Goal: Task Accomplishment & Management: Complete application form

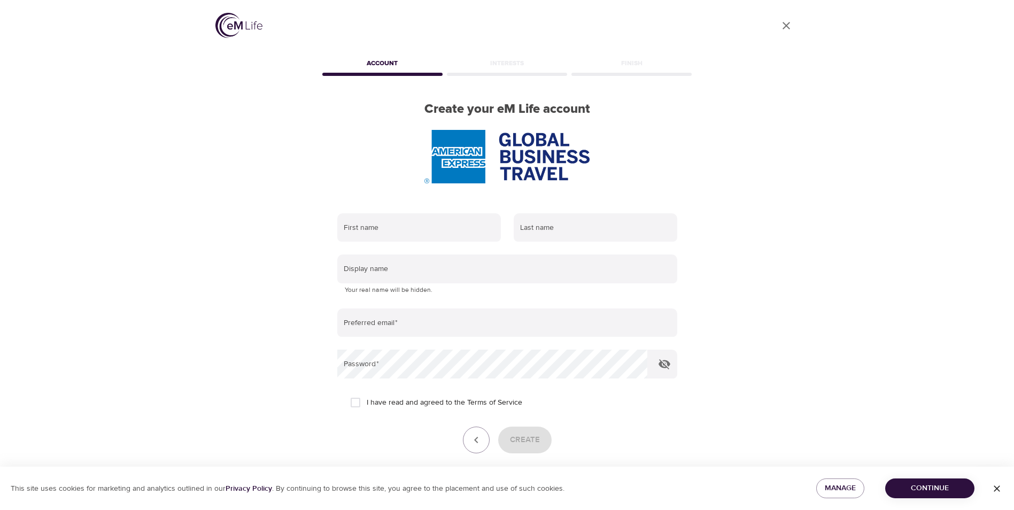
click at [851, 307] on div "User Profile Account Interests Finish Create your eM Life account First name La…" at bounding box center [507, 255] width 1014 height 510
click at [384, 232] on input "text" at bounding box center [419, 227] width 164 height 29
type input "Anise"
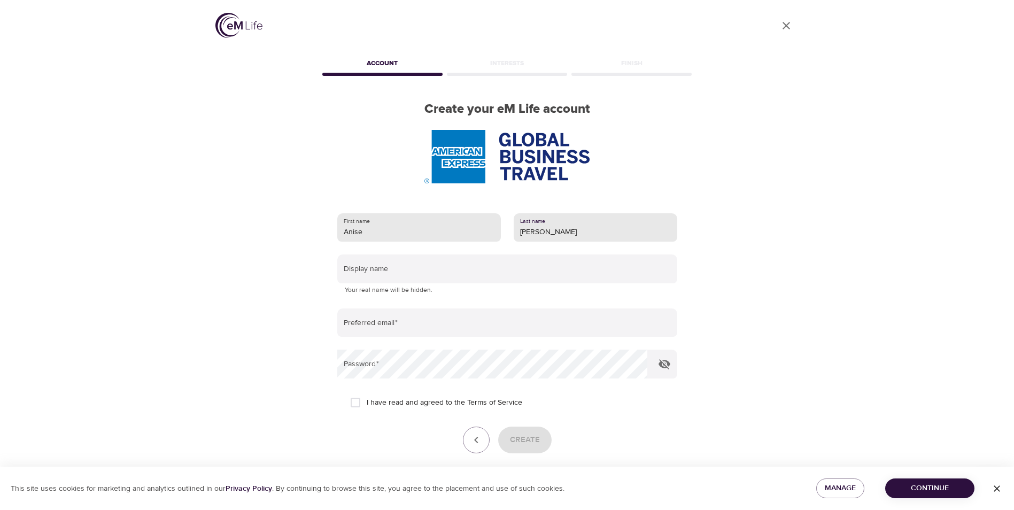
type input "[PERSON_NAME]"
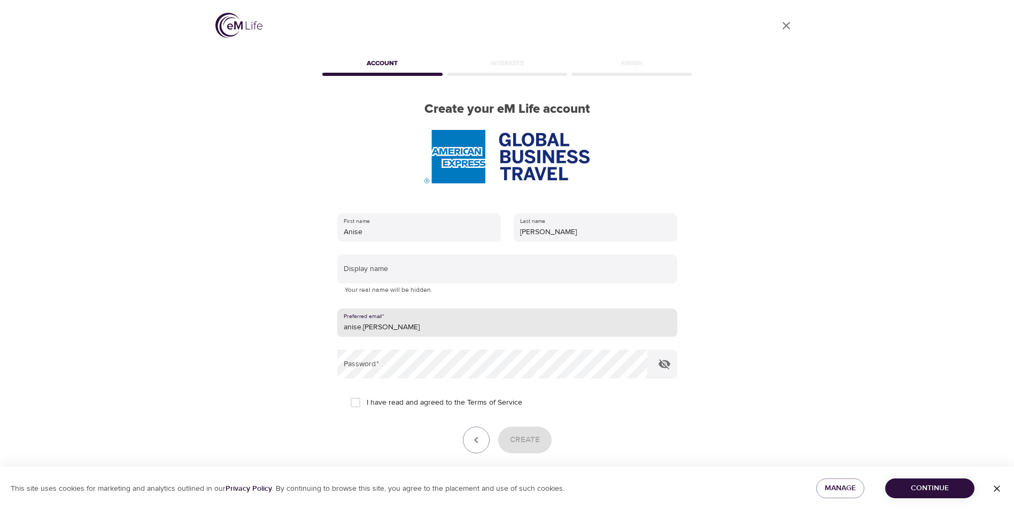
type input "anise.[PERSON_NAME]"
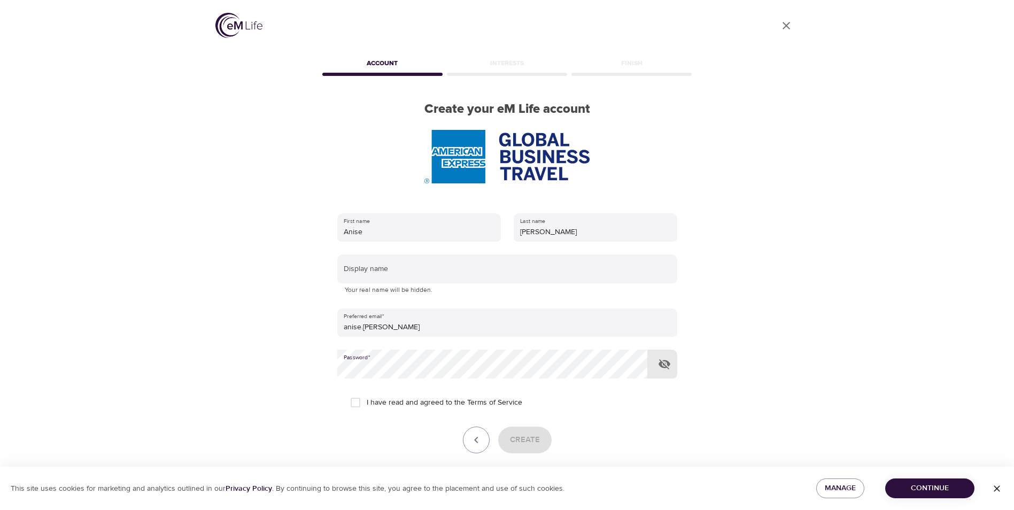
click at [357, 408] on input "I have read and agreed to the Terms of Service" at bounding box center [355, 402] width 22 height 22
checkbox input "true"
click at [533, 444] on span "Create" at bounding box center [525, 440] width 30 height 14
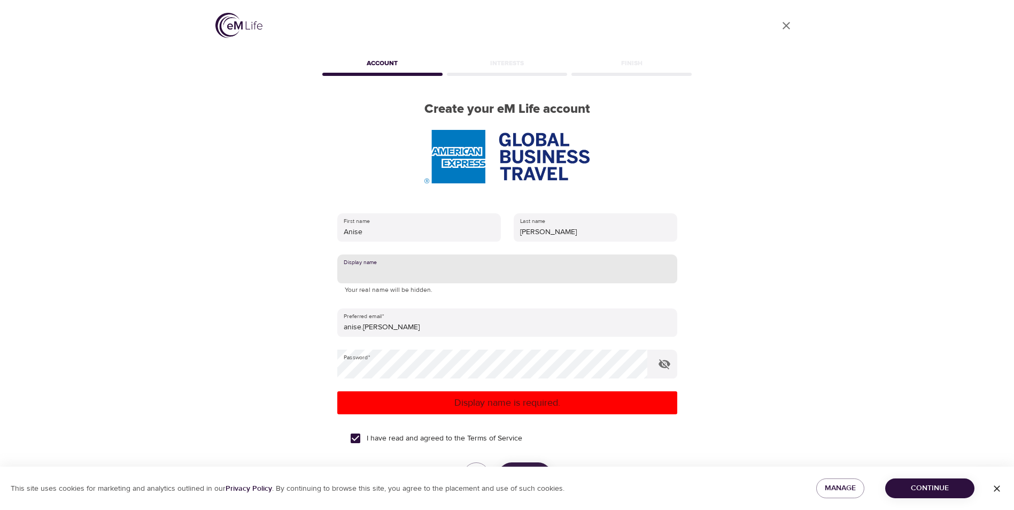
click at [401, 268] on input "text" at bounding box center [507, 268] width 340 height 29
type input "A"
type input "M"
type input "L"
type input "Livingalegacy"
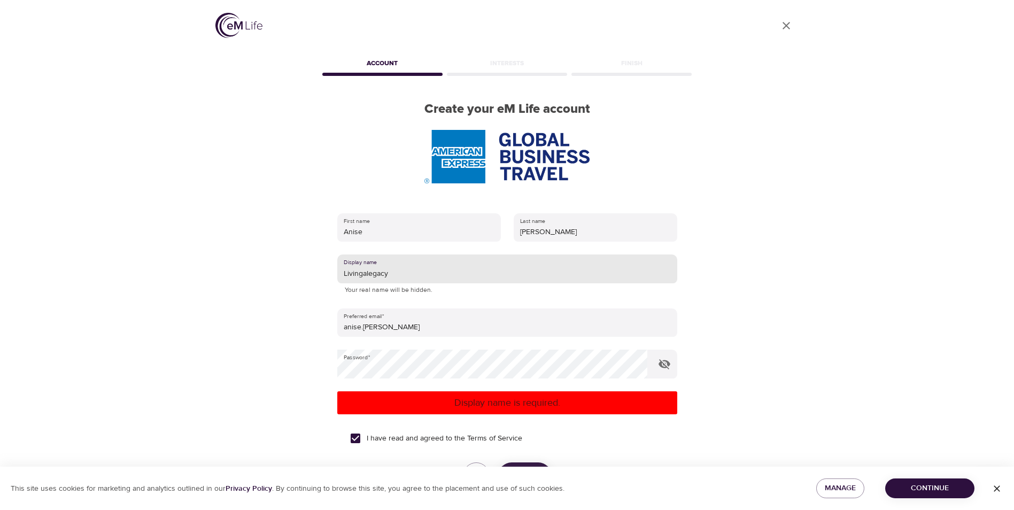
click at [581, 446] on div "I have read and agreed to the Terms of Service" at bounding box center [507, 438] width 314 height 22
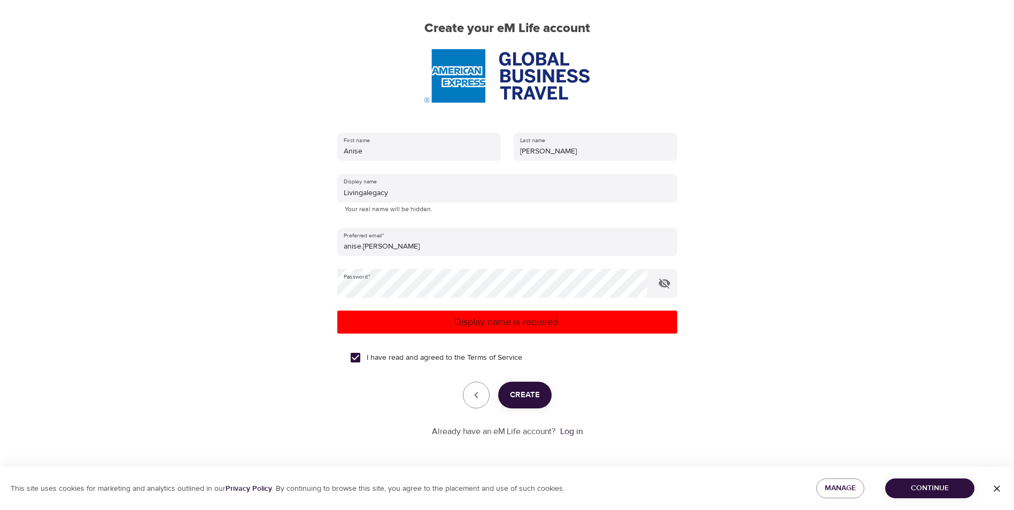
click at [539, 404] on button "Create" at bounding box center [524, 395] width 53 height 27
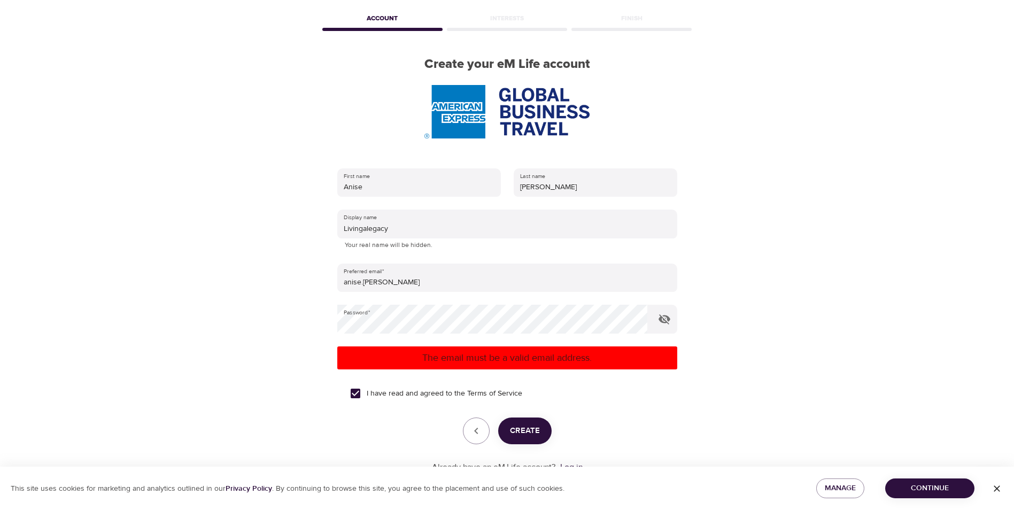
scroll to position [81, 0]
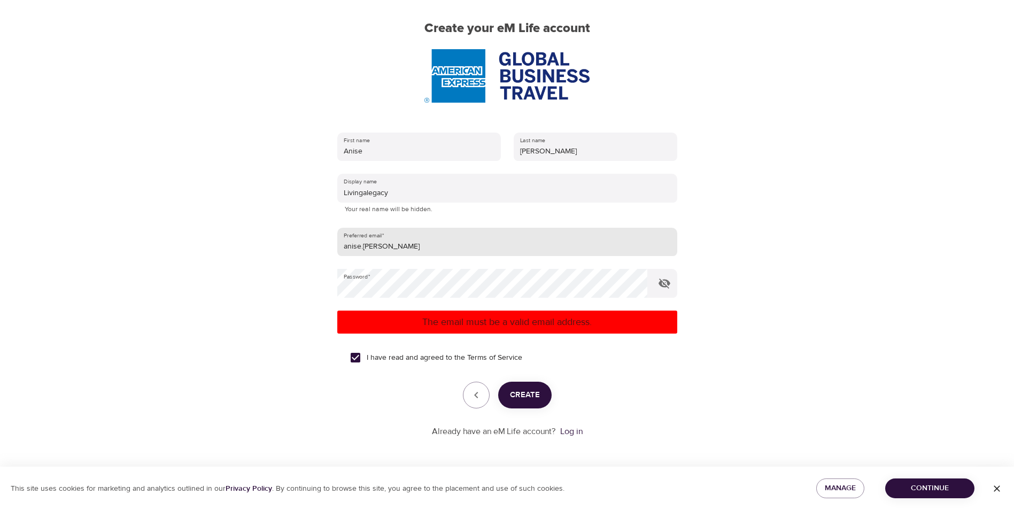
click at [396, 244] on input "anise.[PERSON_NAME]" at bounding box center [507, 242] width 340 height 29
type input "[EMAIL_ADDRESS][PERSON_NAME][DOMAIN_NAME]"
click at [534, 391] on span "Create" at bounding box center [525, 395] width 30 height 14
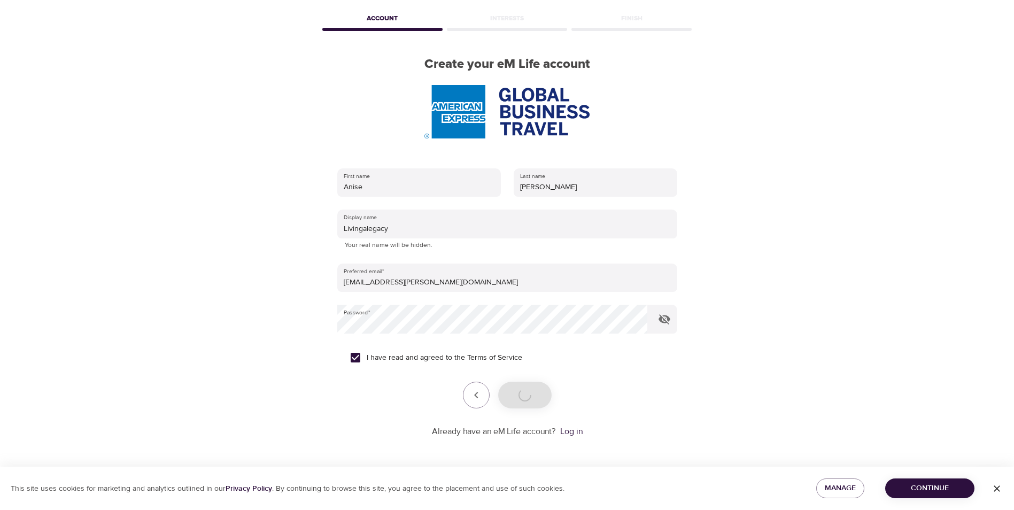
scroll to position [45, 0]
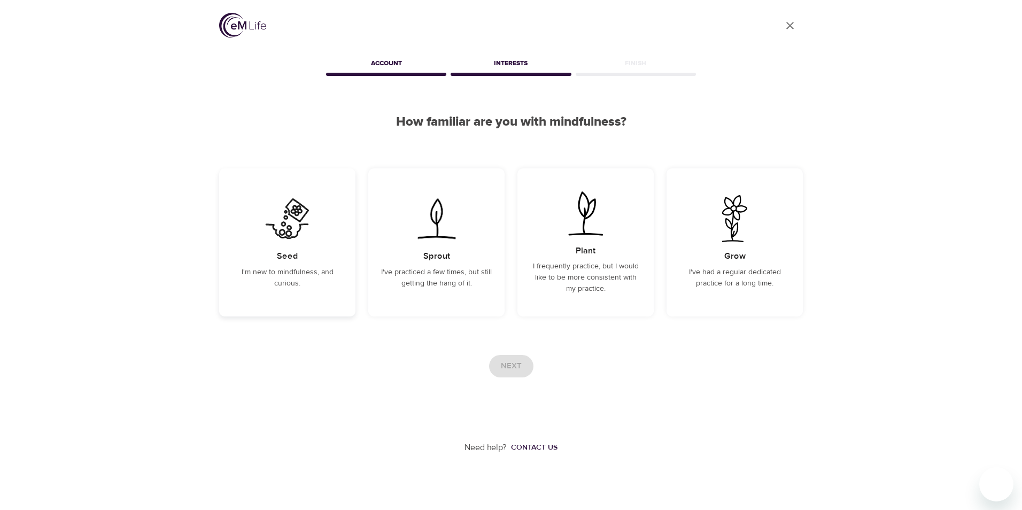
click at [308, 298] on div "Seed I'm new to mindfulness, and curious." at bounding box center [287, 242] width 136 height 148
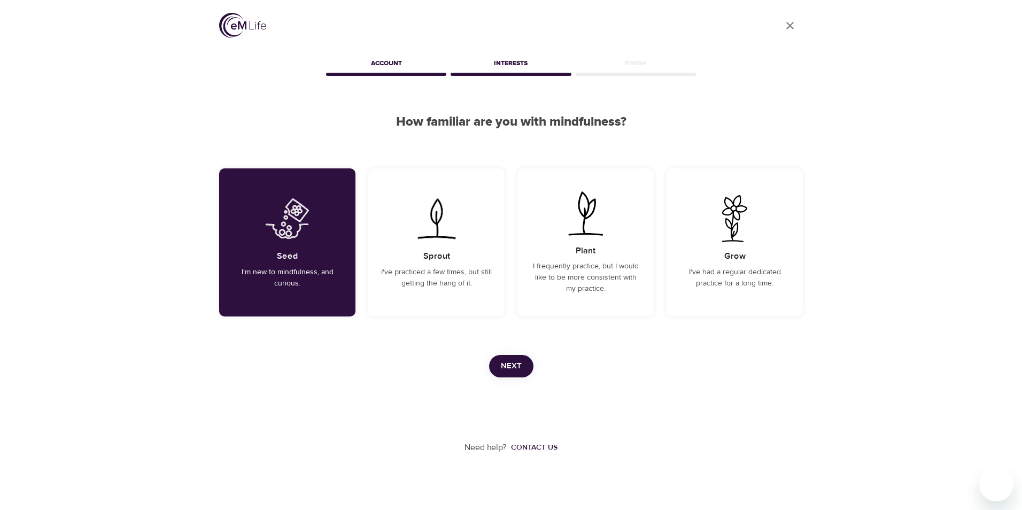
click at [511, 366] on span "Next" at bounding box center [511, 366] width 21 height 14
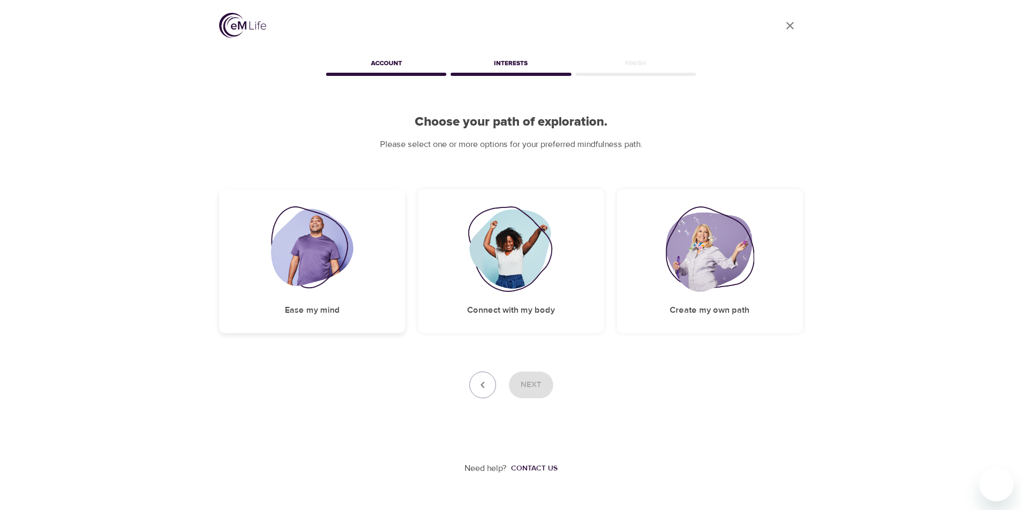
click at [334, 299] on div "Ease my mind" at bounding box center [312, 261] width 186 height 144
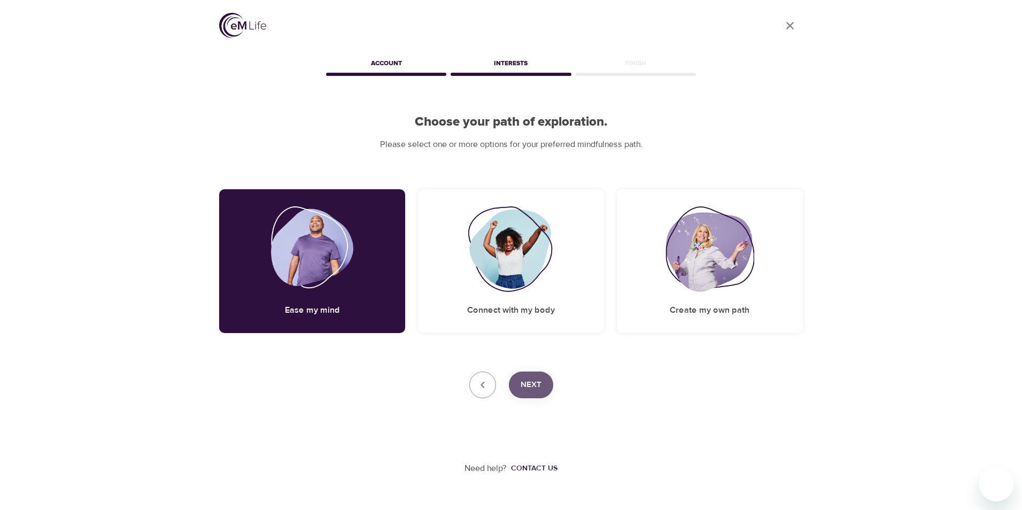
click at [545, 383] on button "Next" at bounding box center [531, 384] width 44 height 27
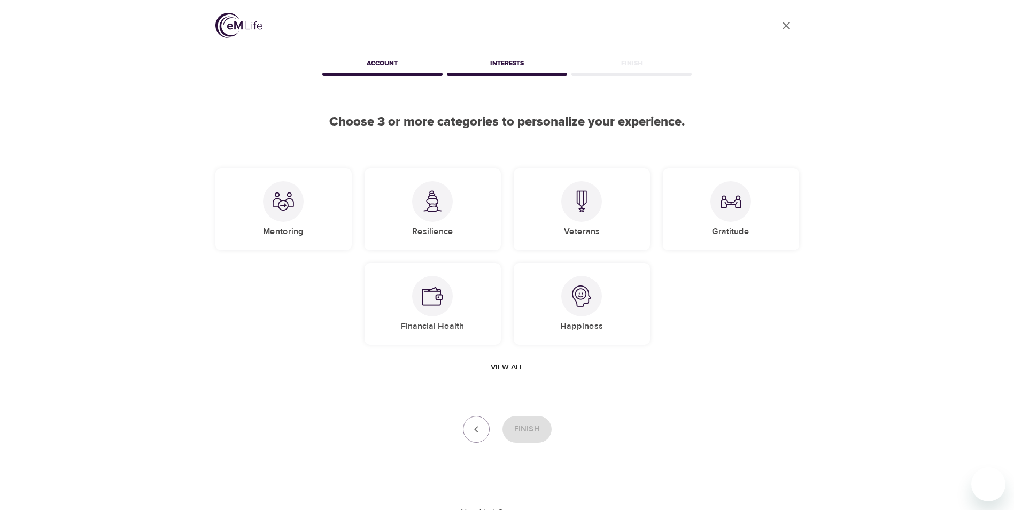
click at [513, 369] on span "View all" at bounding box center [507, 367] width 33 height 13
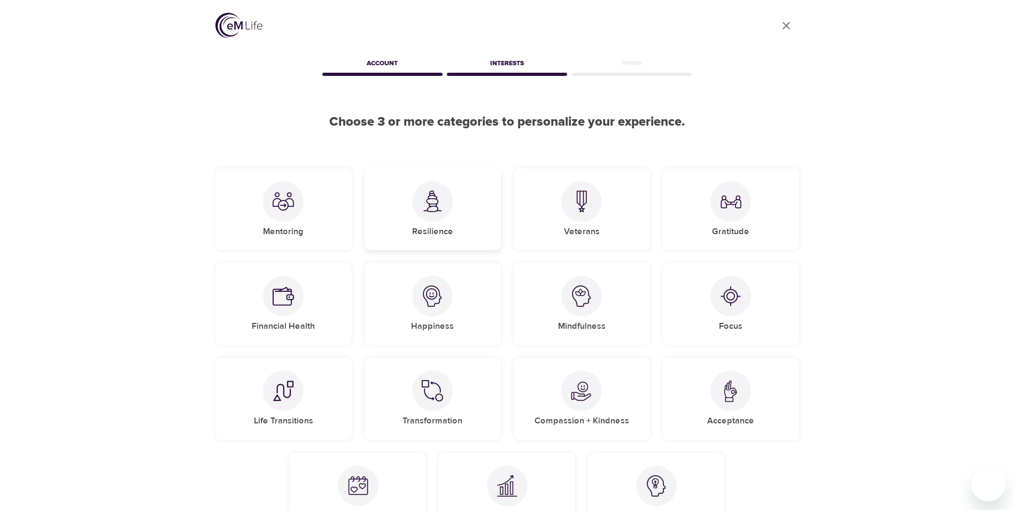
click at [420, 243] on div "Resilience" at bounding box center [432, 209] width 136 height 82
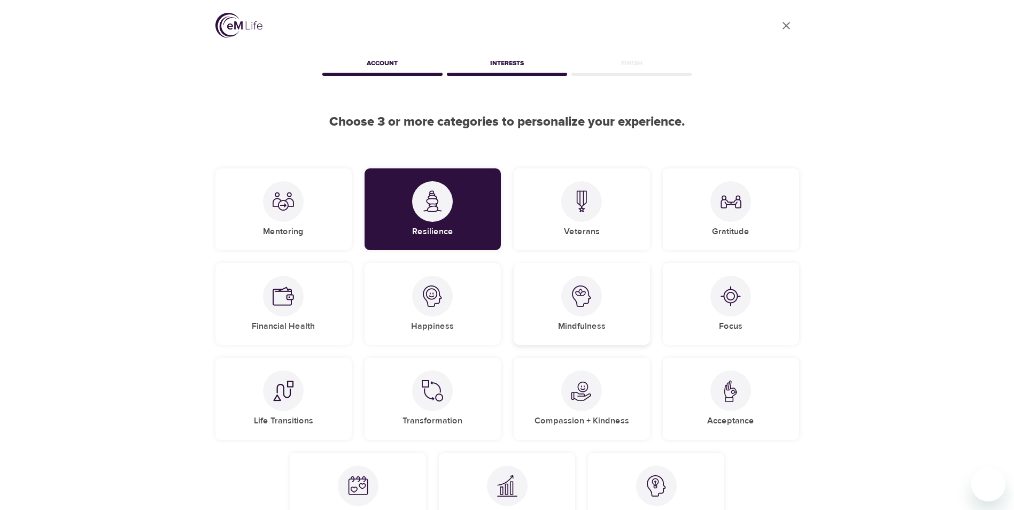
click at [562, 333] on div "Mindfulness" at bounding box center [581, 304] width 136 height 82
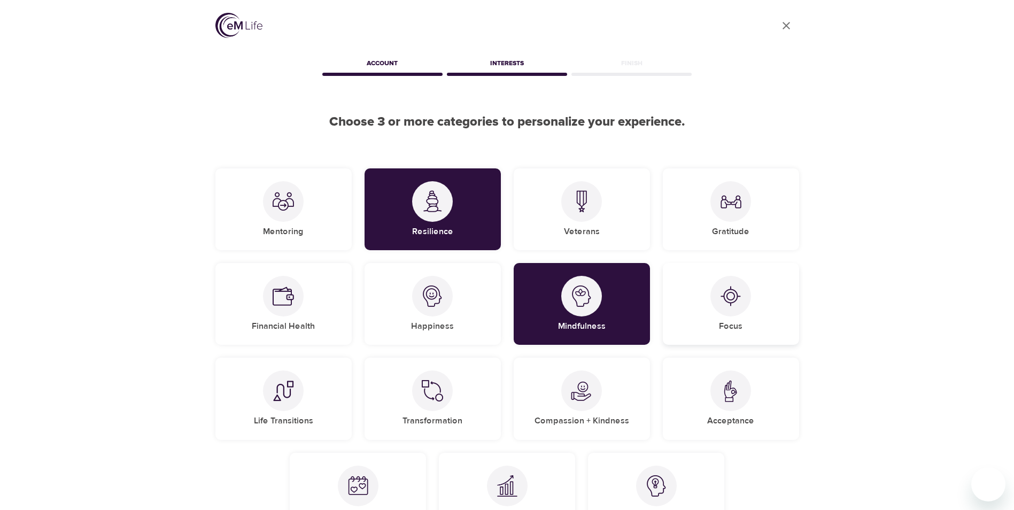
click at [708, 322] on div "Focus" at bounding box center [731, 304] width 136 height 82
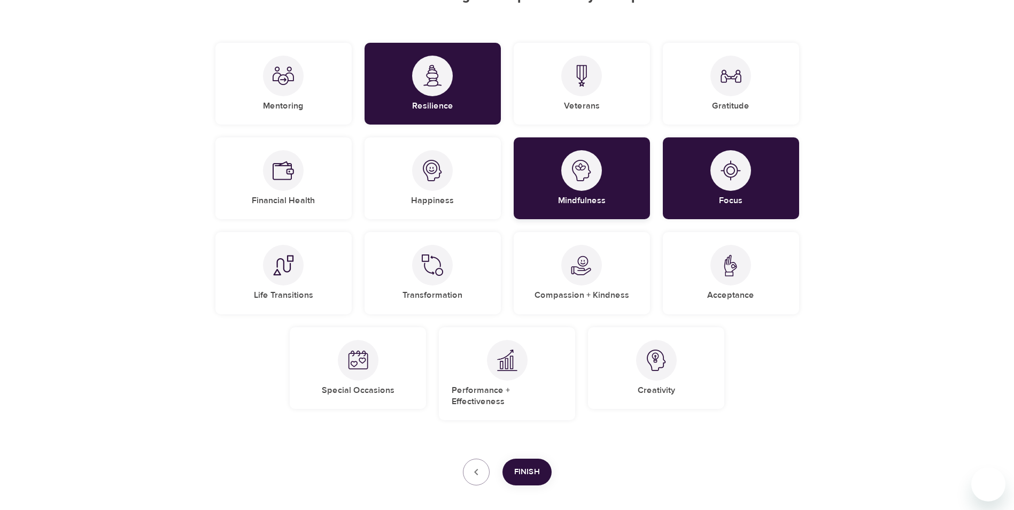
scroll to position [166, 0]
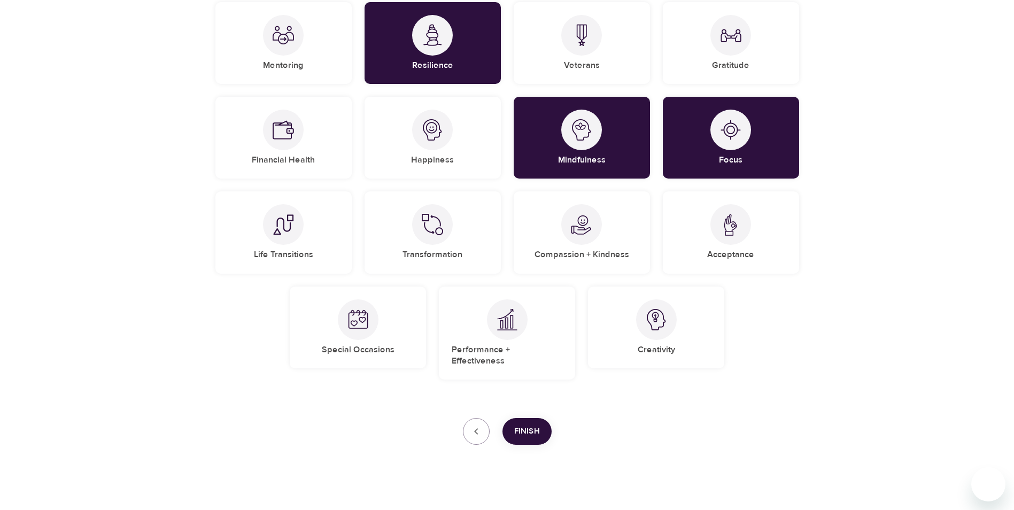
click at [517, 425] on span "Finish" at bounding box center [527, 431] width 26 height 14
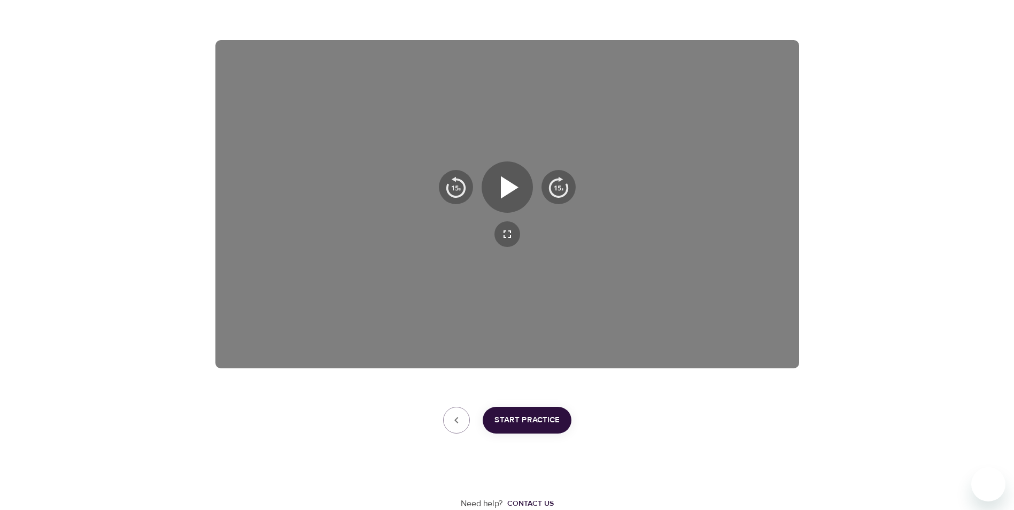
scroll to position [149, 0]
click at [522, 193] on icon "button" at bounding box center [507, 187] width 38 height 38
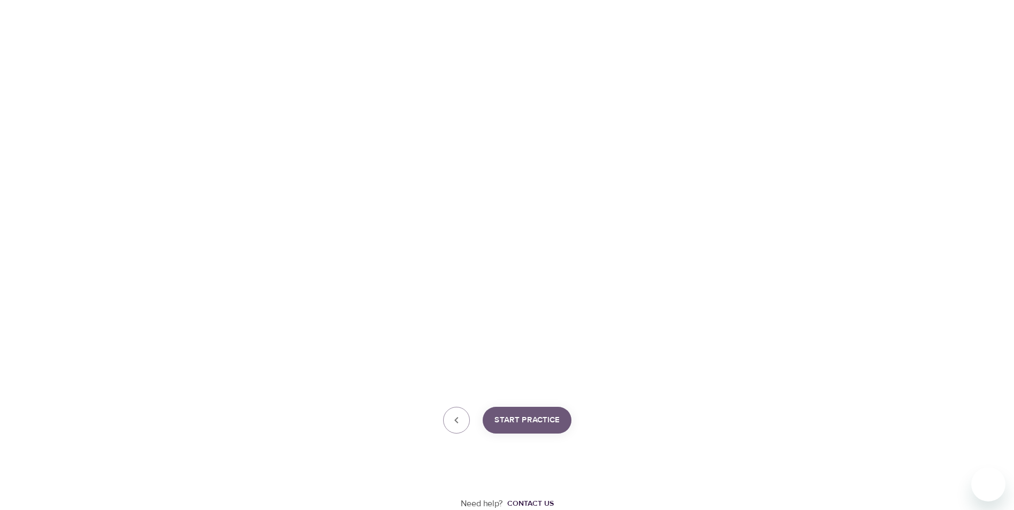
click at [521, 418] on span "Start Practice" at bounding box center [526, 420] width 65 height 14
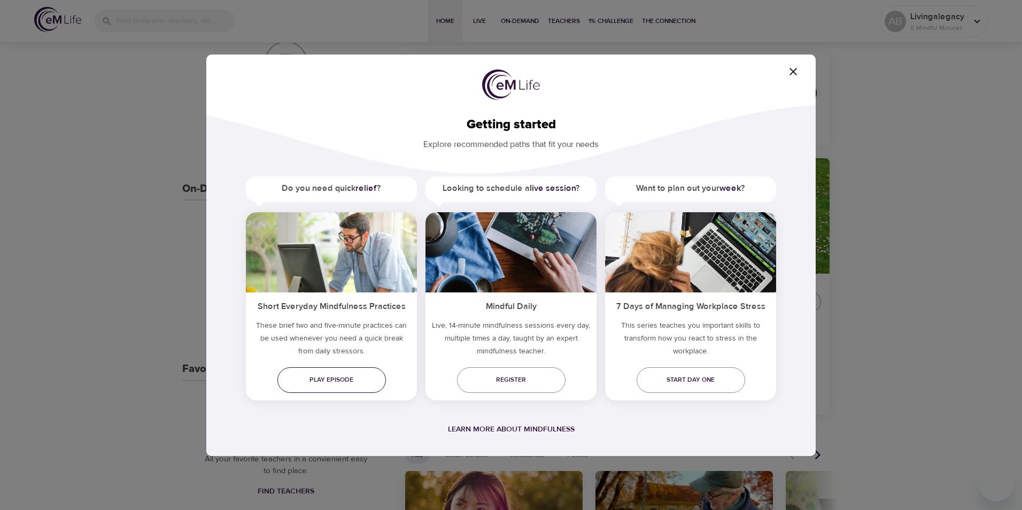
click at [355, 382] on span "Play episode" at bounding box center [331, 379] width 91 height 11
